Goal: Task Accomplishment & Management: Manage account settings

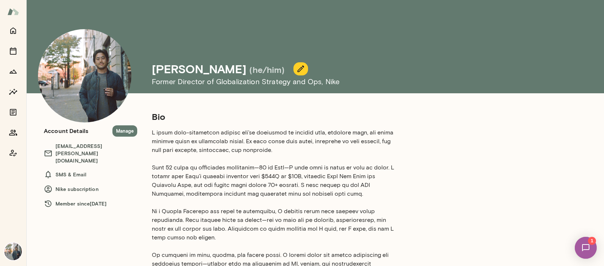
click at [22, 11] on div at bounding box center [13, 11] width 26 height 23
click at [17, 38] on div at bounding box center [13, 91] width 15 height 137
click at [15, 33] on icon "Home" at bounding box center [13, 31] width 6 height 7
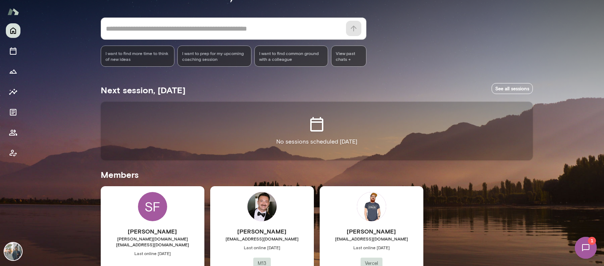
scroll to position [118, 0]
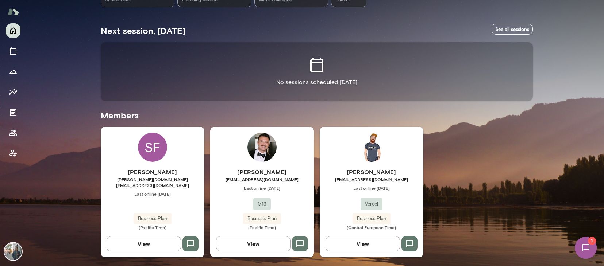
click at [166, 243] on button "View" at bounding box center [144, 243] width 74 height 15
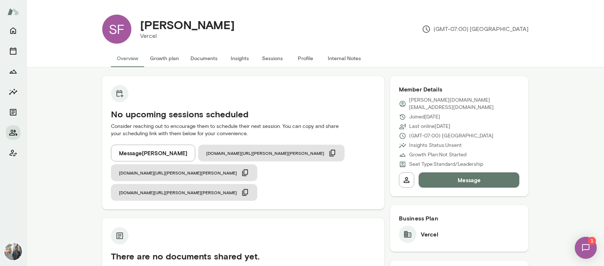
click at [213, 26] on h4 "[PERSON_NAME]" at bounding box center [187, 25] width 94 height 14
drag, startPoint x: 213, startPoint y: 26, endPoint x: 164, endPoint y: 26, distance: 49.2
click at [164, 26] on h4 "[PERSON_NAME]" at bounding box center [187, 25] width 94 height 14
copy h4 "[PERSON_NAME]"
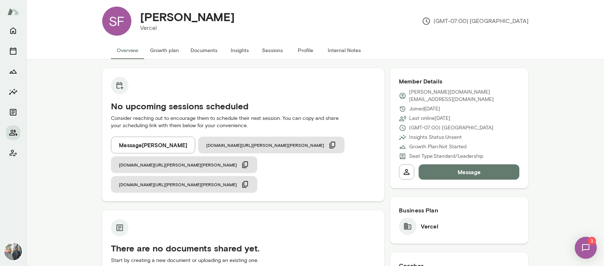
scroll to position [5, 0]
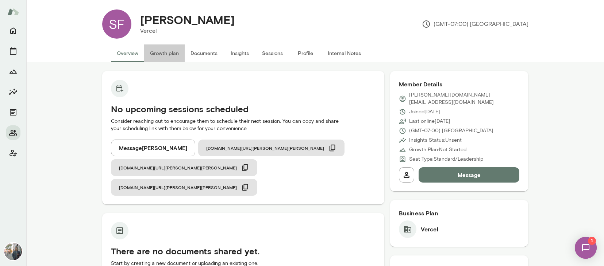
click at [164, 50] on button "Growth plan" at bounding box center [164, 54] width 40 height 18
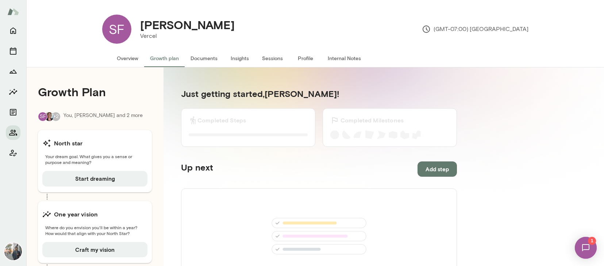
click at [205, 61] on button "Documents" at bounding box center [204, 59] width 39 height 18
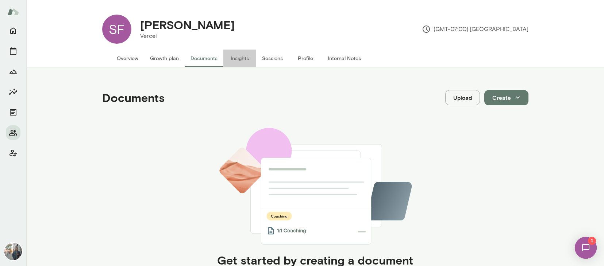
click at [251, 57] on button "Insights" at bounding box center [239, 59] width 33 height 18
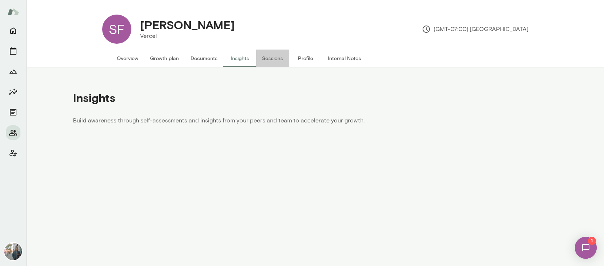
click at [281, 59] on button "Sessions" at bounding box center [272, 59] width 33 height 18
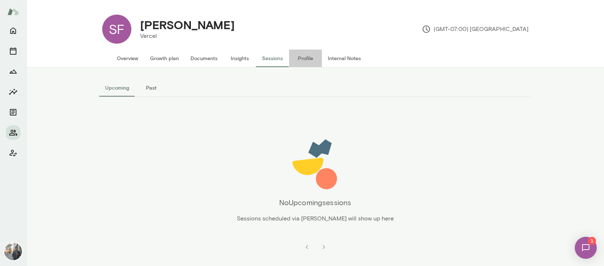
click at [303, 59] on button "Profile" at bounding box center [305, 59] width 33 height 18
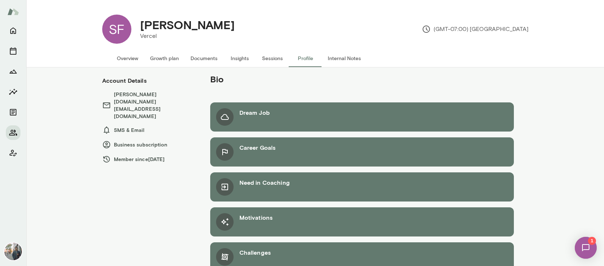
scroll to position [17, 0]
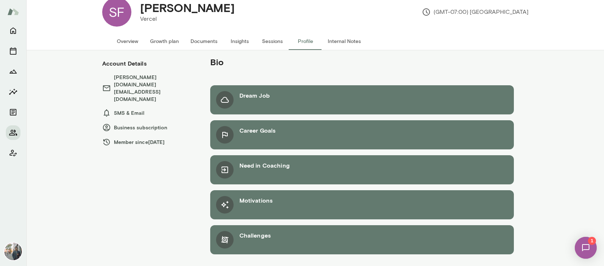
drag, startPoint x: 257, startPoint y: 100, endPoint x: 236, endPoint y: 98, distance: 20.9
click at [257, 100] on div "Dream Job" at bounding box center [254, 100] width 30 height 18
drag, startPoint x: 225, startPoint y: 97, endPoint x: 207, endPoint y: 84, distance: 22.2
click at [225, 97] on icon at bounding box center [224, 100] width 9 height 9
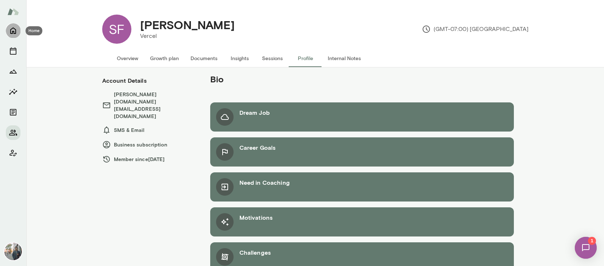
click at [15, 25] on button "Home" at bounding box center [13, 30] width 15 height 15
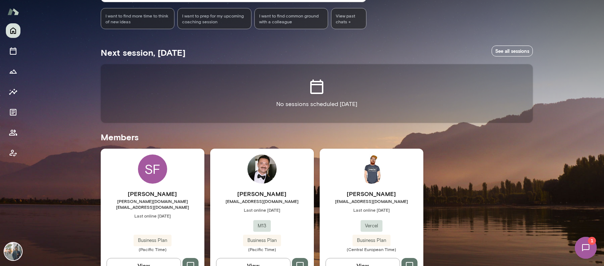
scroll to position [118, 0]
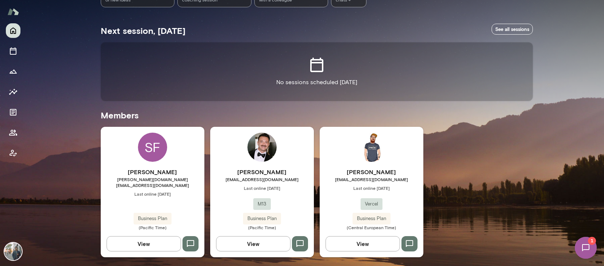
click at [373, 177] on span "[EMAIL_ADDRESS][DOMAIN_NAME]" at bounding box center [372, 180] width 104 height 6
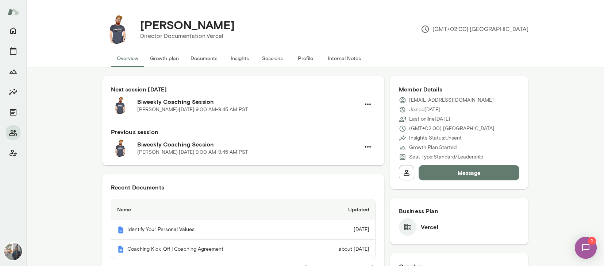
click at [152, 56] on button "Growth plan" at bounding box center [164, 59] width 40 height 18
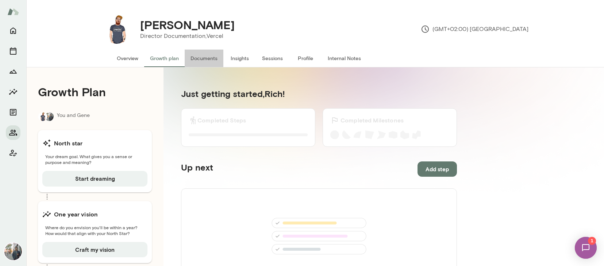
click at [199, 57] on button "Documents" at bounding box center [204, 59] width 39 height 18
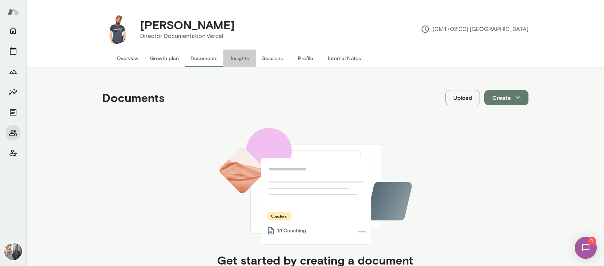
click at [245, 57] on button "Insights" at bounding box center [239, 59] width 33 height 18
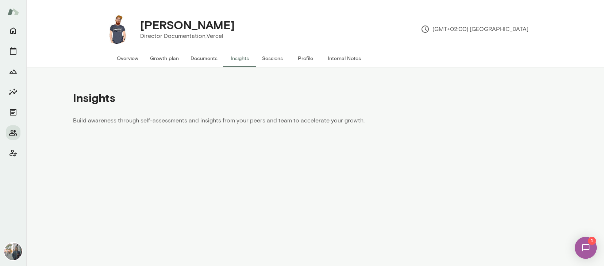
click at [275, 58] on button "Sessions" at bounding box center [272, 59] width 33 height 18
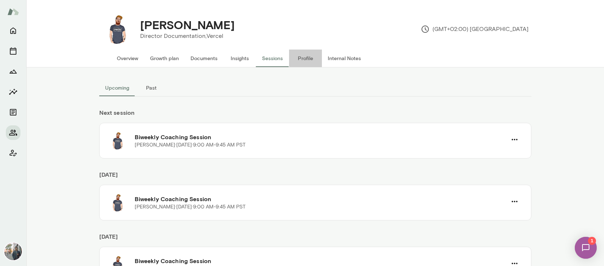
click at [308, 59] on button "Profile" at bounding box center [305, 59] width 33 height 18
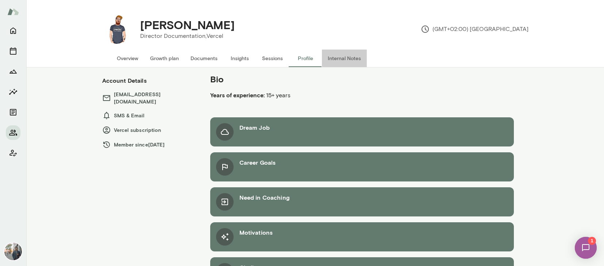
click at [355, 57] on button "Internal Notes" at bounding box center [344, 59] width 45 height 18
